Goal: Find specific page/section: Find specific page/section

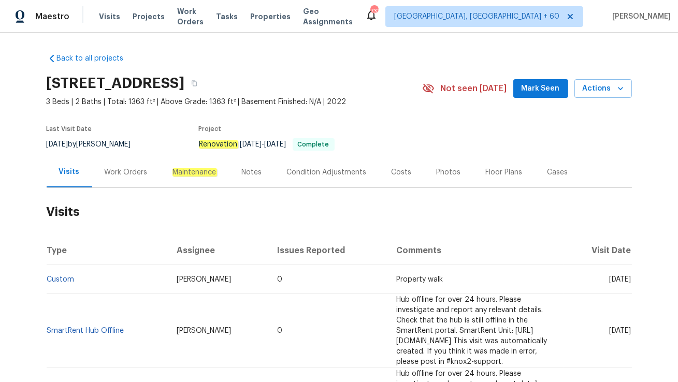
scroll to position [42, 0]
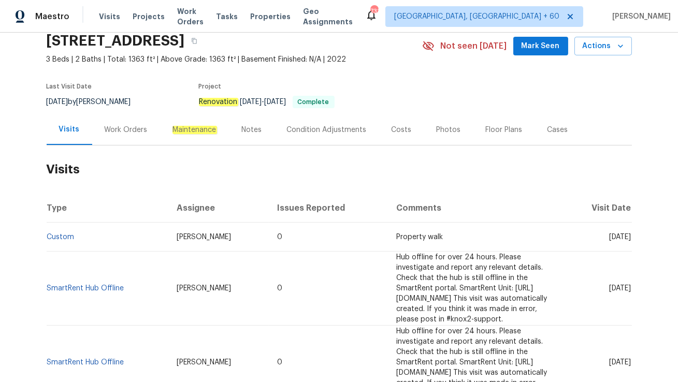
click at [125, 136] on div "Work Orders" at bounding box center [126, 129] width 68 height 31
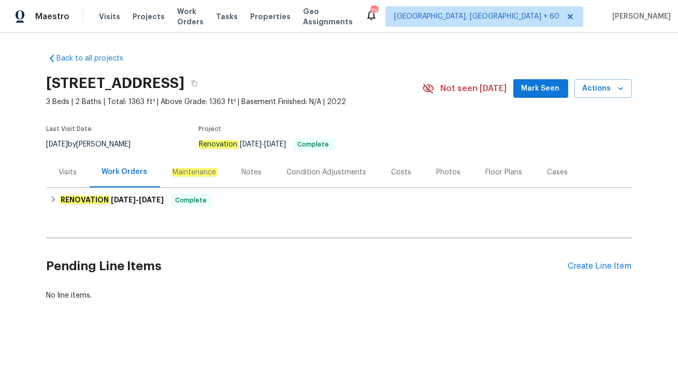
click at [74, 171] on div "Visits" at bounding box center [68, 172] width 18 height 10
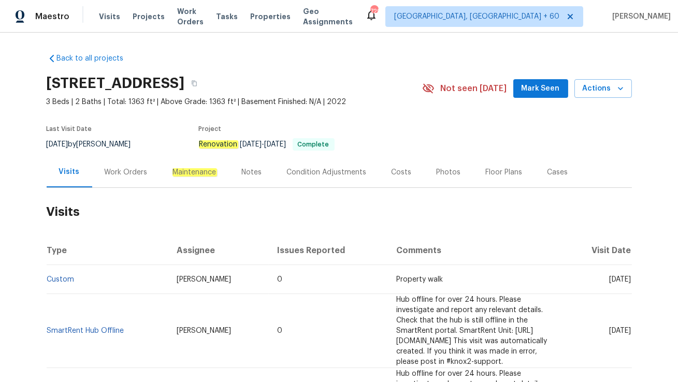
click at [119, 174] on div "Work Orders" at bounding box center [126, 172] width 43 height 10
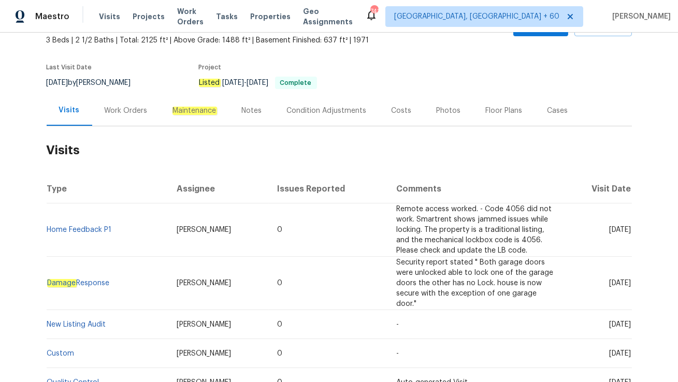
scroll to position [63, 0]
click at [119, 110] on div "Work Orders" at bounding box center [126, 110] width 43 height 10
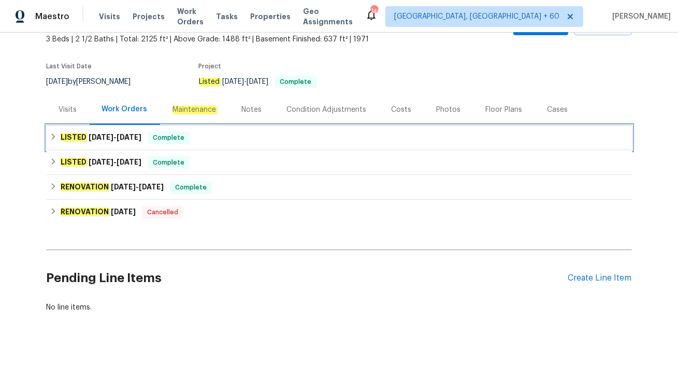
click at [113, 136] on span "9/15/25" at bounding box center [101, 137] width 25 height 7
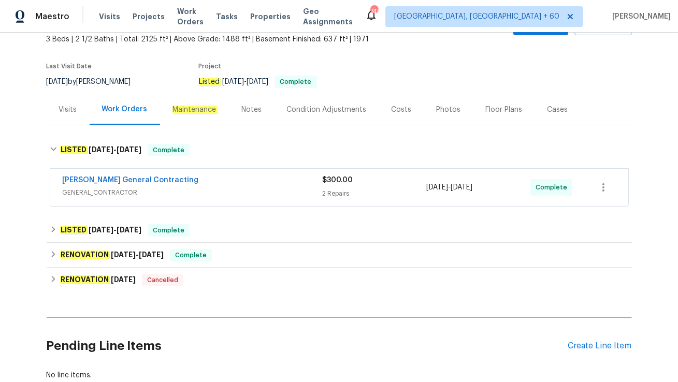
click at [159, 202] on div "Nicholson General Contracting GENERAL_CONTRACTOR $300.00 2 Repairs 9/15/2025 - …" at bounding box center [339, 187] width 578 height 37
click at [181, 197] on span "GENERAL_CONTRACTOR" at bounding box center [193, 192] width 260 height 10
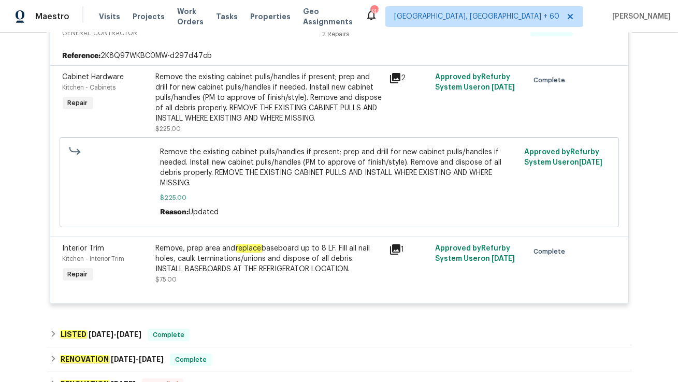
scroll to position [231, 0]
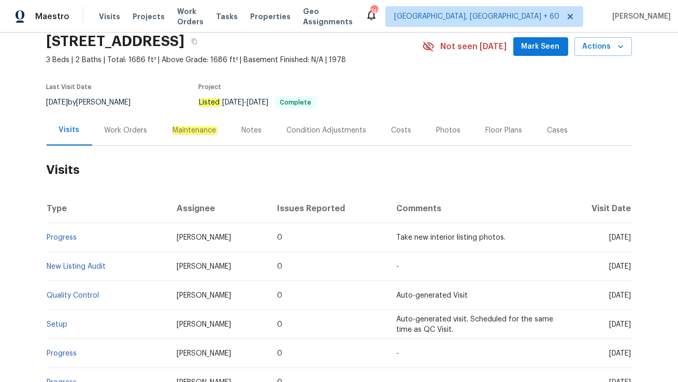
scroll to position [42, 0]
click at [137, 130] on div "Work Orders" at bounding box center [126, 130] width 43 height 10
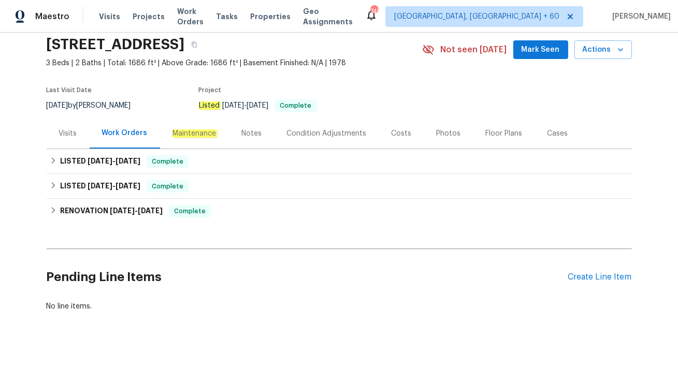
scroll to position [38, 0]
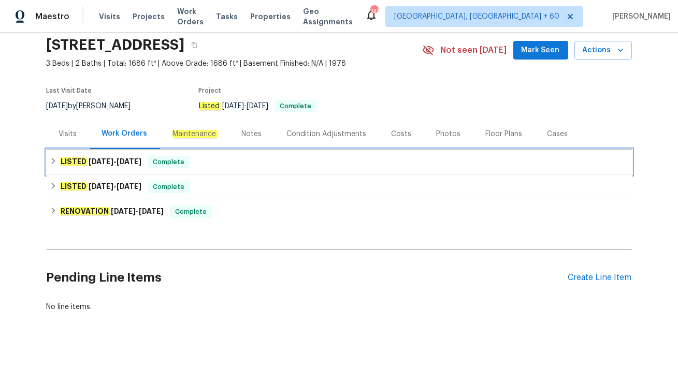
click at [189, 166] on div "LISTED 9/3/25 - 9/15/25 Complete" at bounding box center [339, 162] width 579 height 12
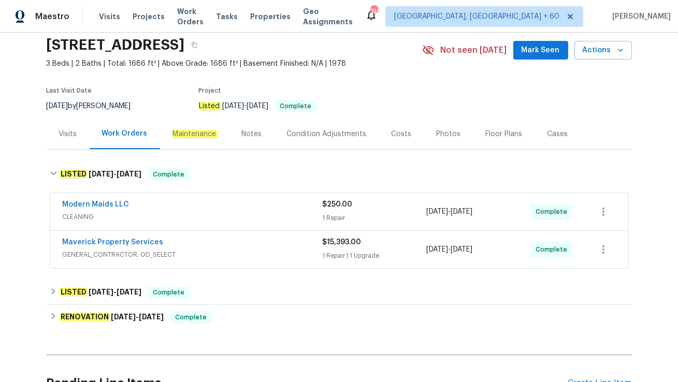
click at [200, 239] on div "Maverick Property Services" at bounding box center [193, 243] width 260 height 12
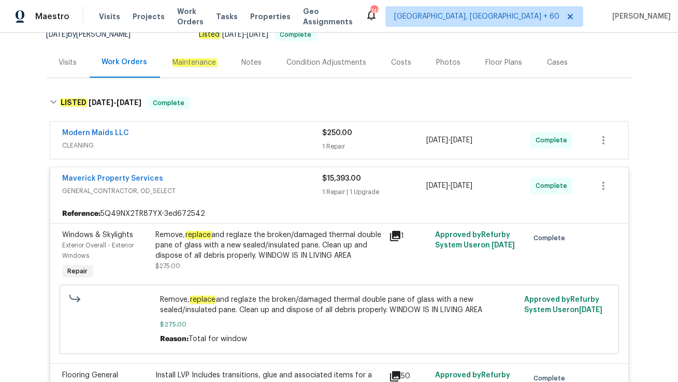
scroll to position [112, 0]
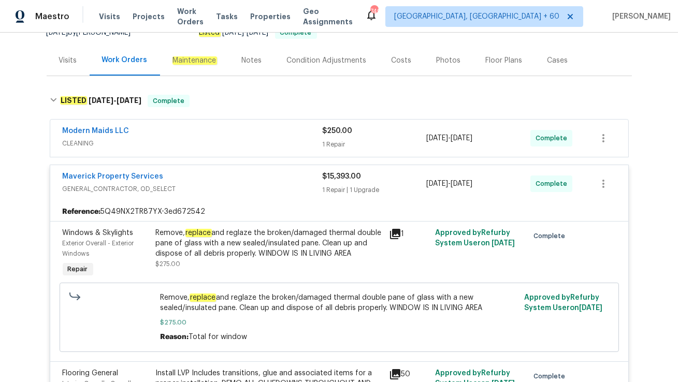
click at [186, 136] on div "Modern Maids LLC" at bounding box center [193, 132] width 260 height 12
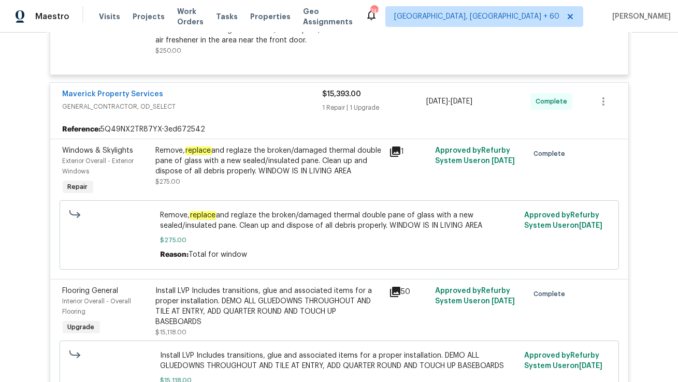
scroll to position [0, 0]
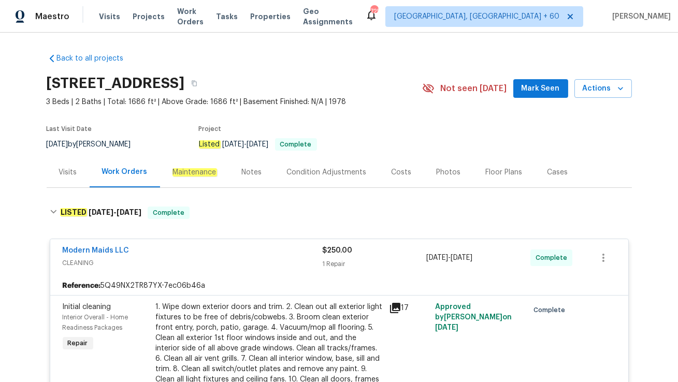
click at [70, 167] on div "Visits" at bounding box center [68, 172] width 18 height 10
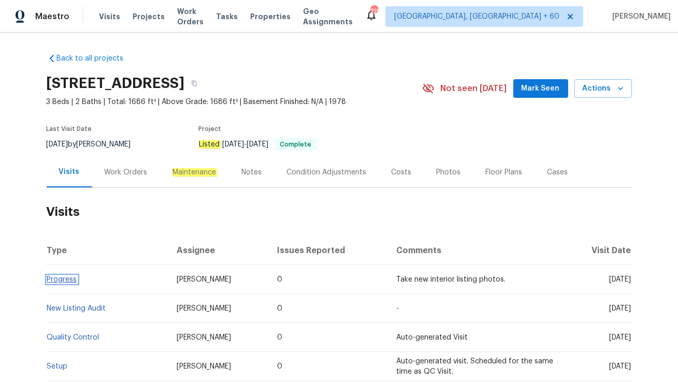
click at [66, 279] on link "Progress" at bounding box center [62, 279] width 30 height 7
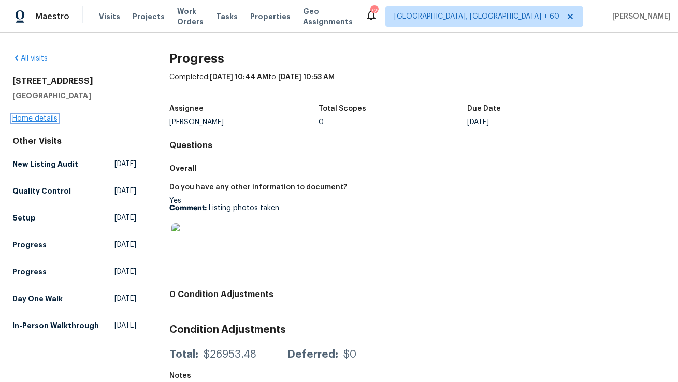
click at [31, 118] on link "Home details" at bounding box center [34, 118] width 45 height 7
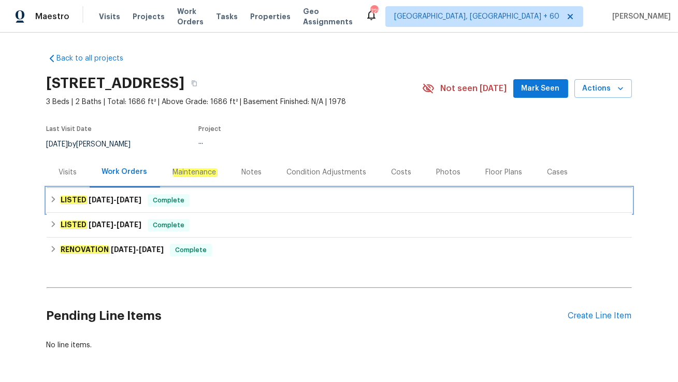
click at [132, 201] on span "9/15/25" at bounding box center [128, 199] width 25 height 7
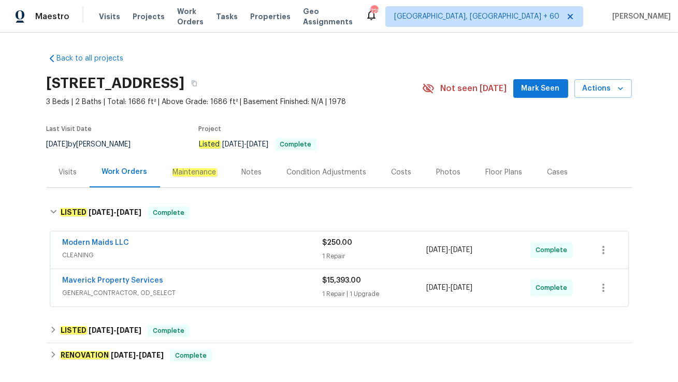
click at [190, 256] on span "CLEANING" at bounding box center [193, 255] width 260 height 10
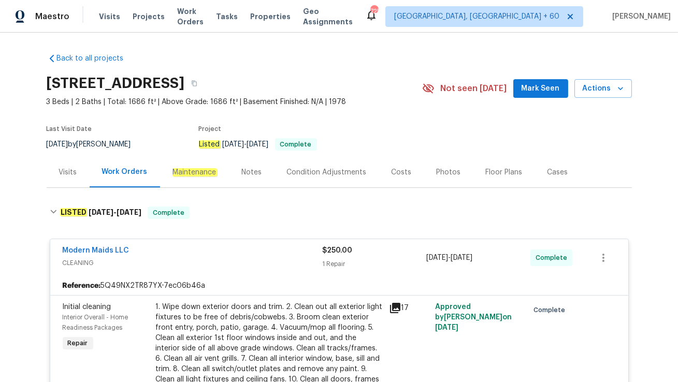
click at [73, 175] on div "Visits" at bounding box center [68, 172] width 18 height 10
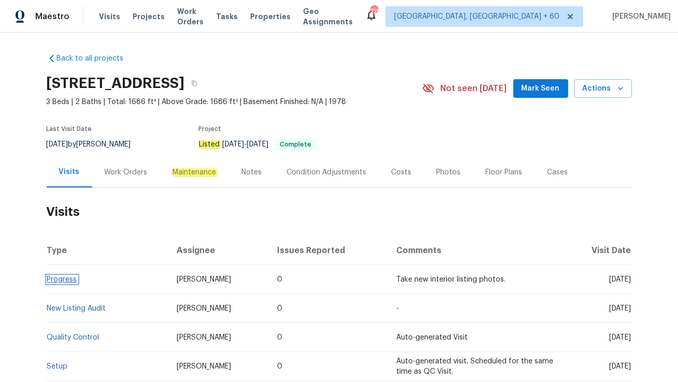
click at [57, 276] on link "Progress" at bounding box center [62, 279] width 30 height 7
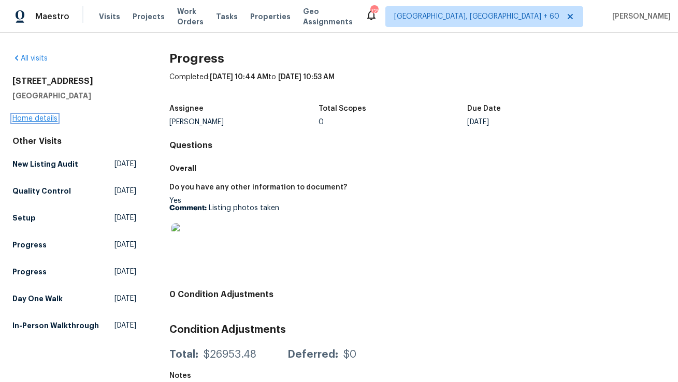
click at [40, 116] on link "Home details" at bounding box center [34, 118] width 45 height 7
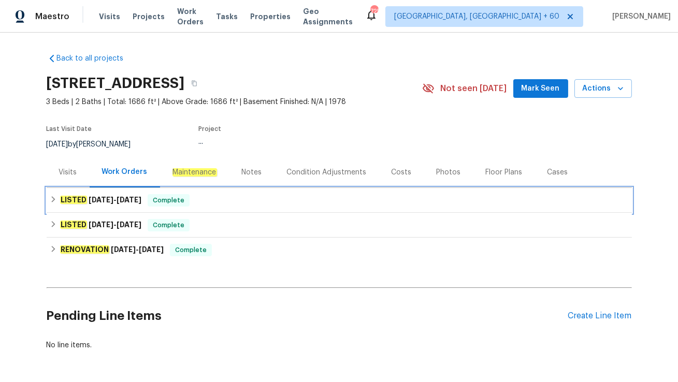
click at [145, 203] on div "LISTED 9/3/25 - 9/15/25 Complete" at bounding box center [339, 200] width 579 height 12
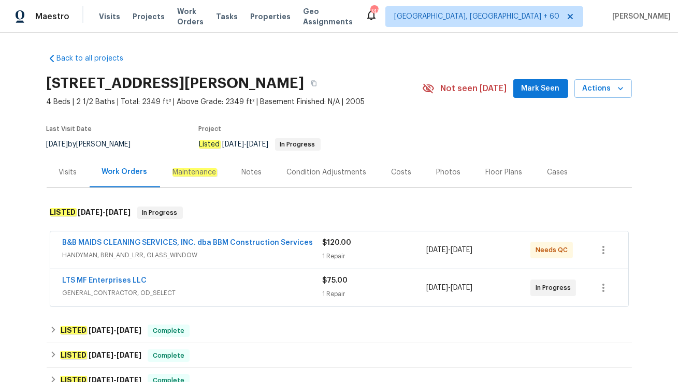
click at [67, 179] on div "Visits" at bounding box center [68, 172] width 43 height 31
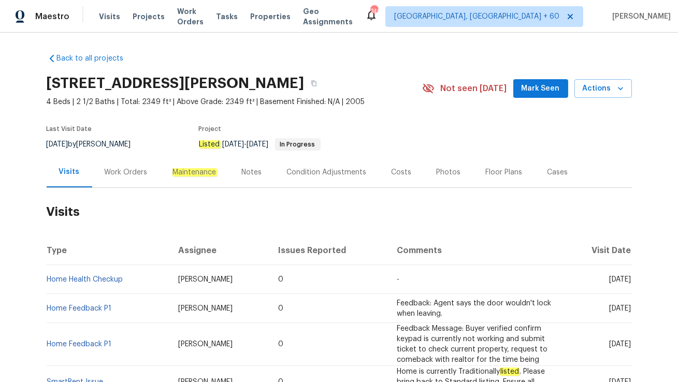
click at [118, 169] on div "Work Orders" at bounding box center [126, 172] width 43 height 10
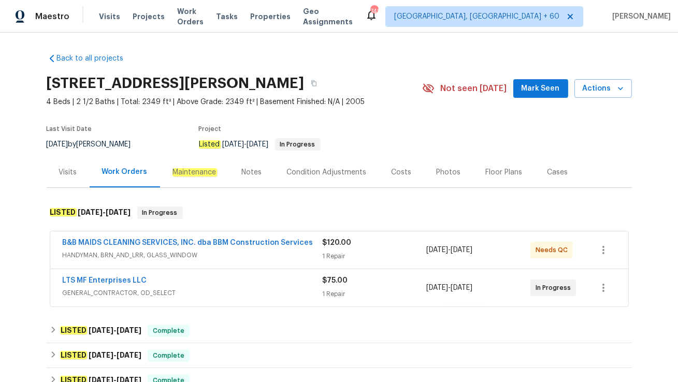
click at [190, 289] on span "GENERAL_CONTRACTOR, OD_SELECT" at bounding box center [193, 293] width 260 height 10
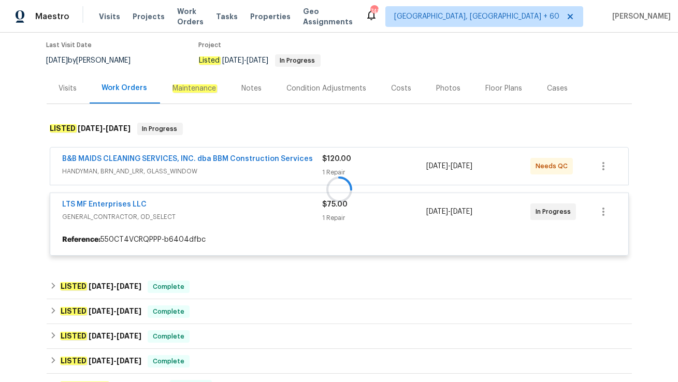
scroll to position [85, 0]
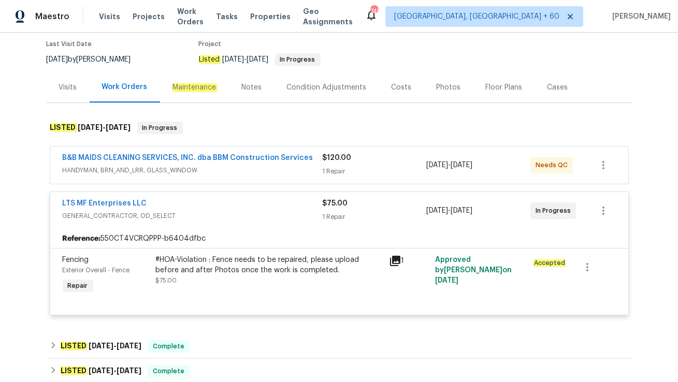
click at [235, 167] on span "HANDYMAN, BRN_AND_LRR, GLASS_WINDOW" at bounding box center [193, 170] width 260 height 10
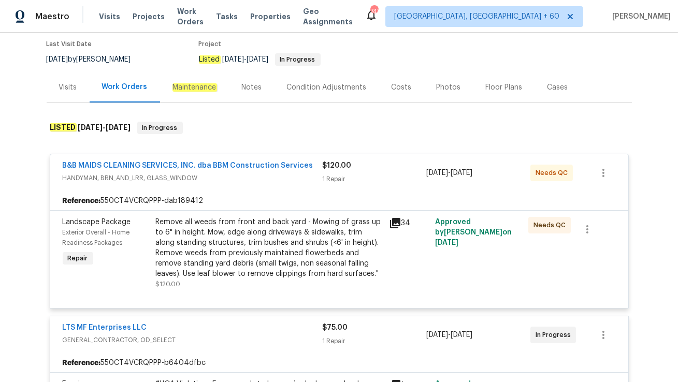
scroll to position [0, 0]
